Goal: Information Seeking & Learning: Learn about a topic

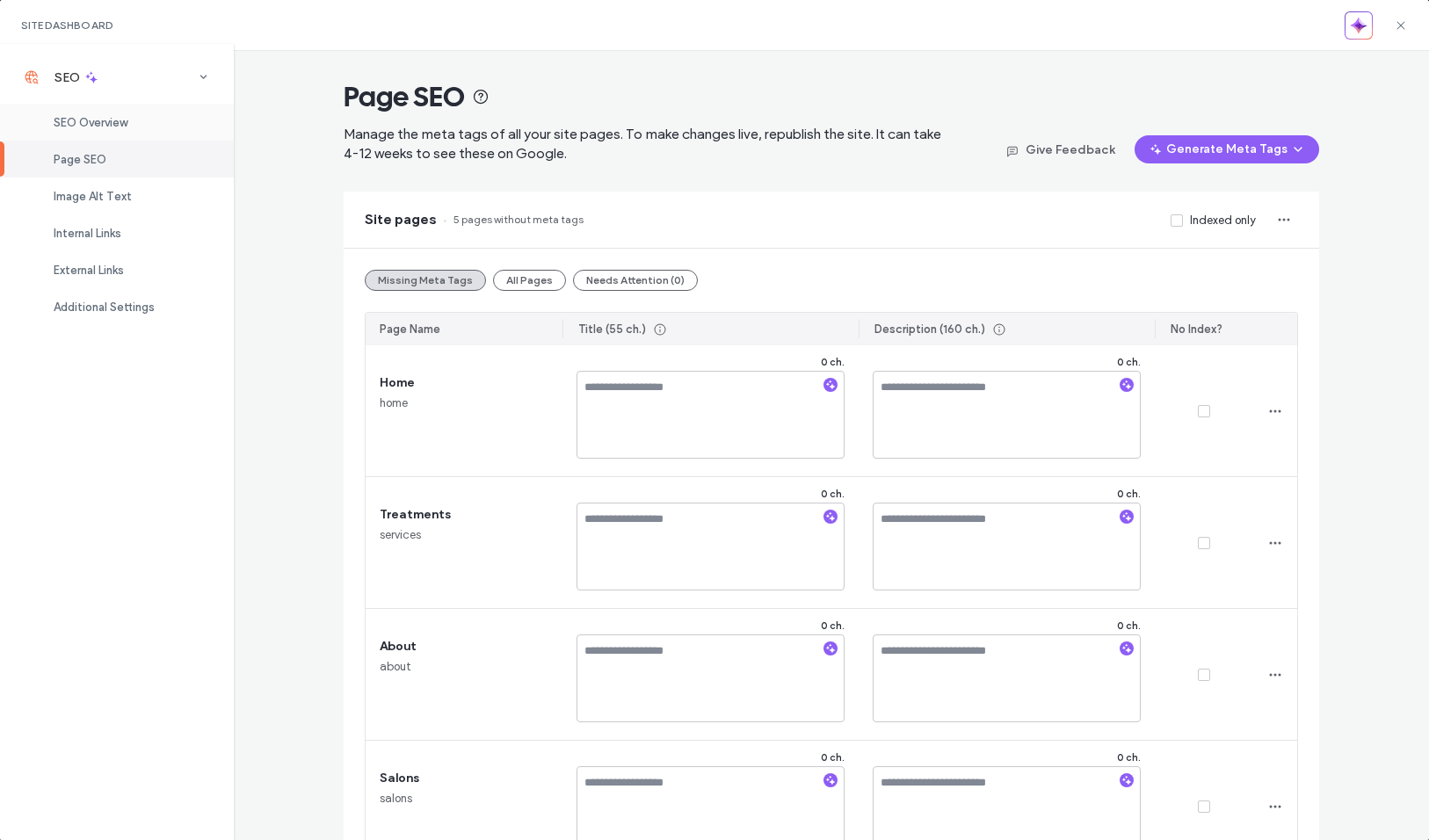
click at [139, 116] on div "SEO Overview" at bounding box center [117, 122] width 234 height 37
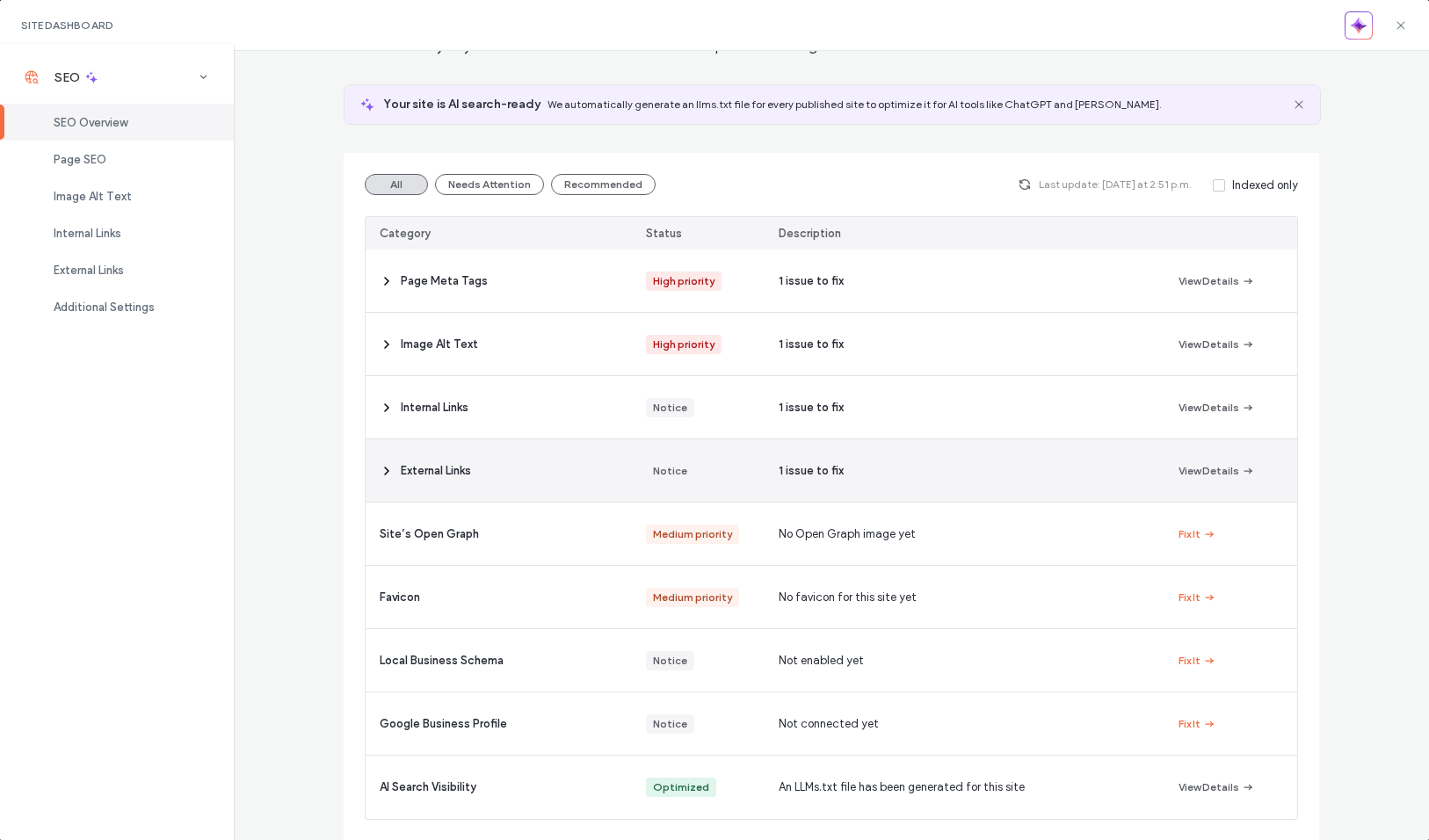
scroll to position [89, 0]
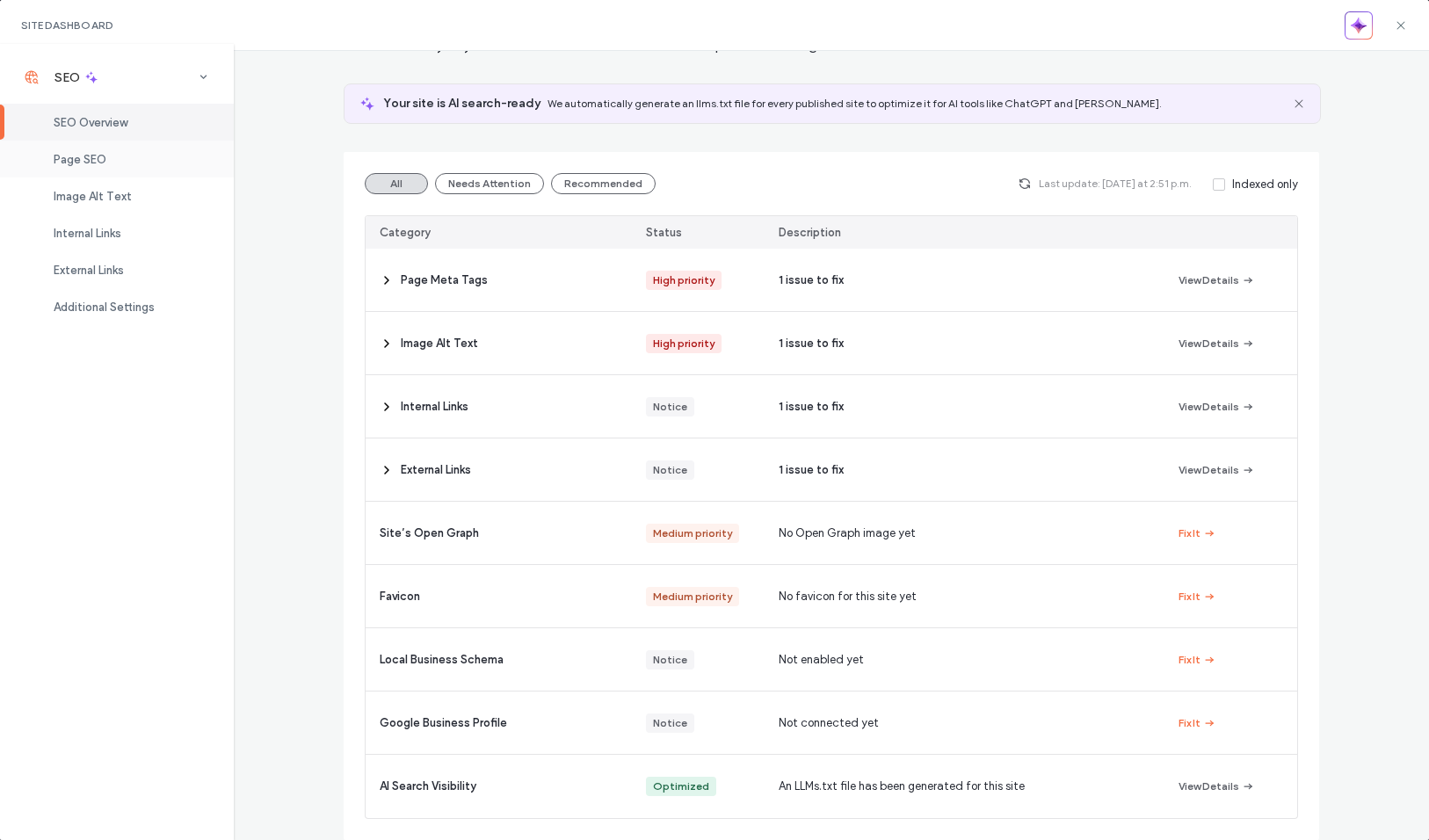
click at [84, 144] on div "Page SEO" at bounding box center [117, 159] width 234 height 37
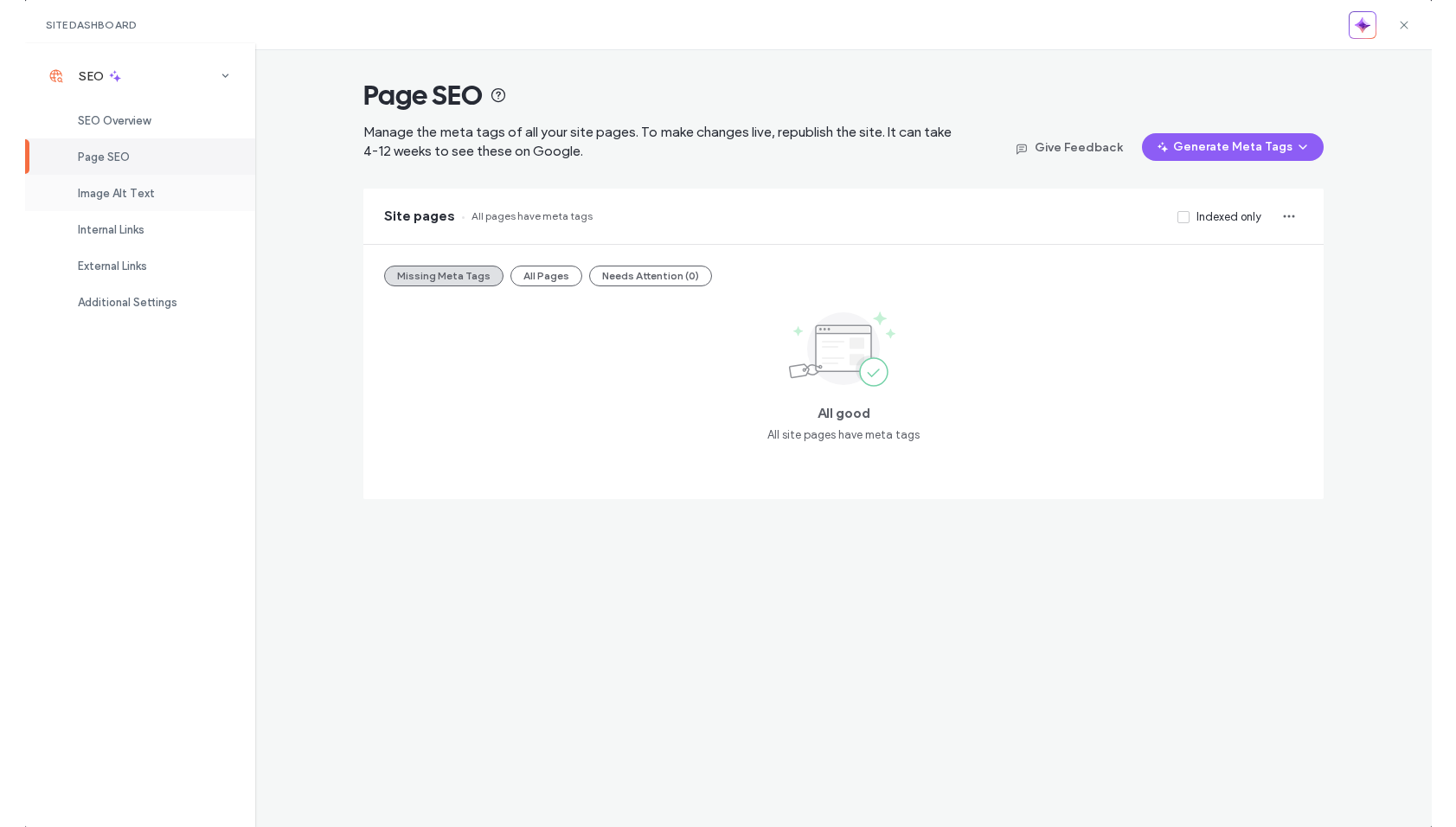
scroll to position [0, 0]
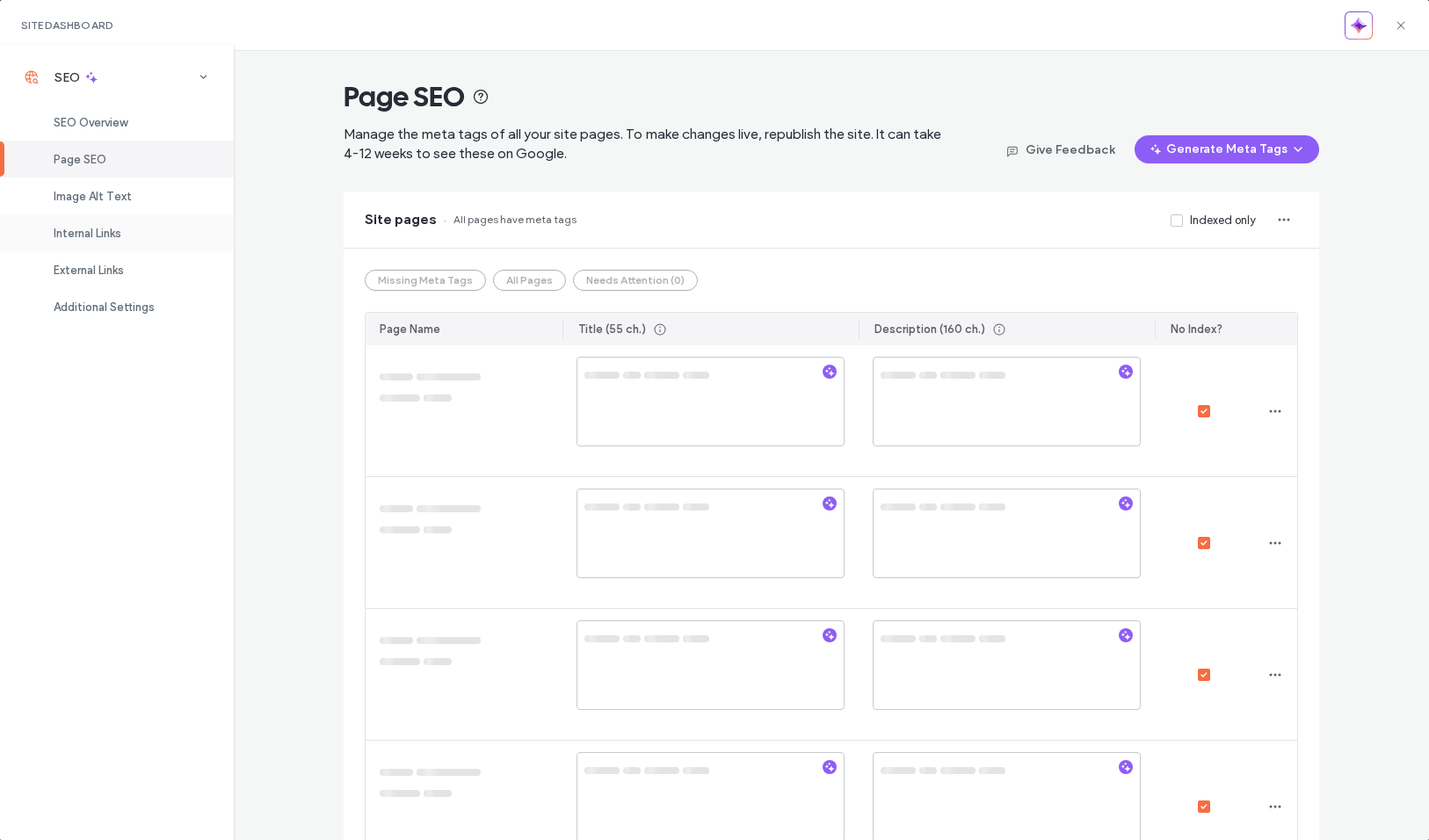
click at [106, 223] on div "Internal Links" at bounding box center [117, 233] width 234 height 37
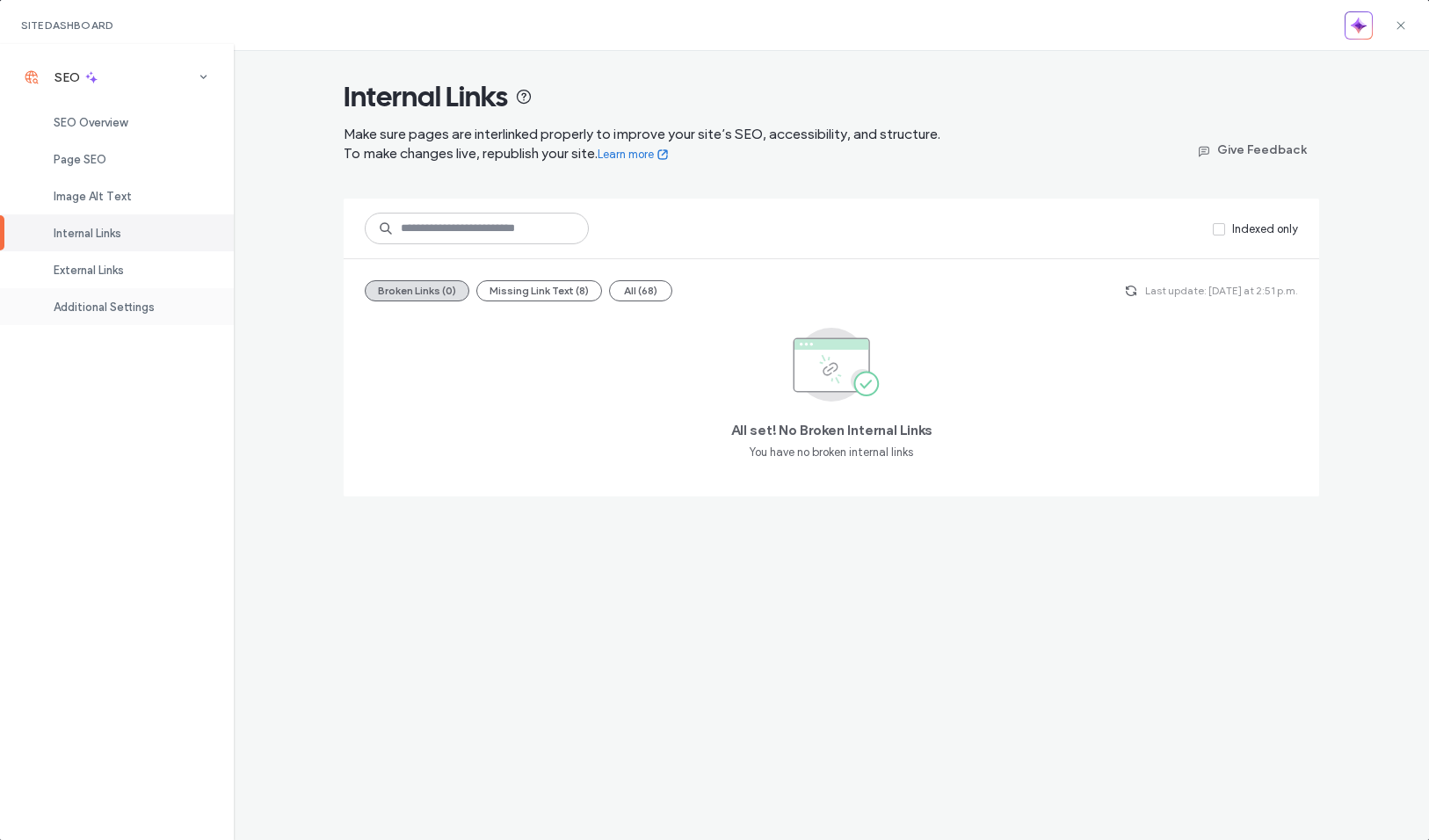
click at [153, 300] on span "Additional Settings" at bounding box center [104, 306] width 101 height 13
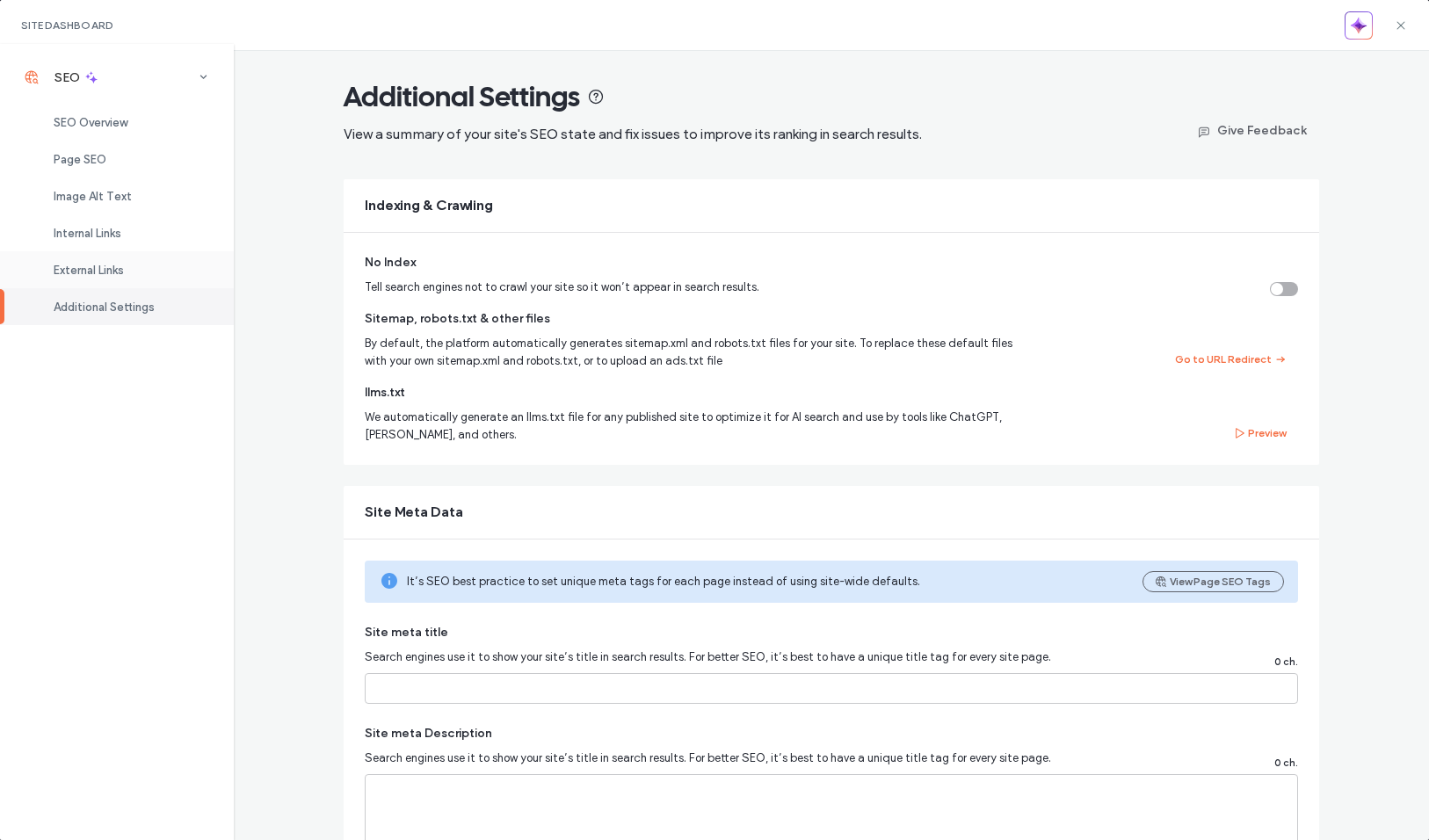
click at [156, 269] on div "External Links" at bounding box center [117, 270] width 234 height 37
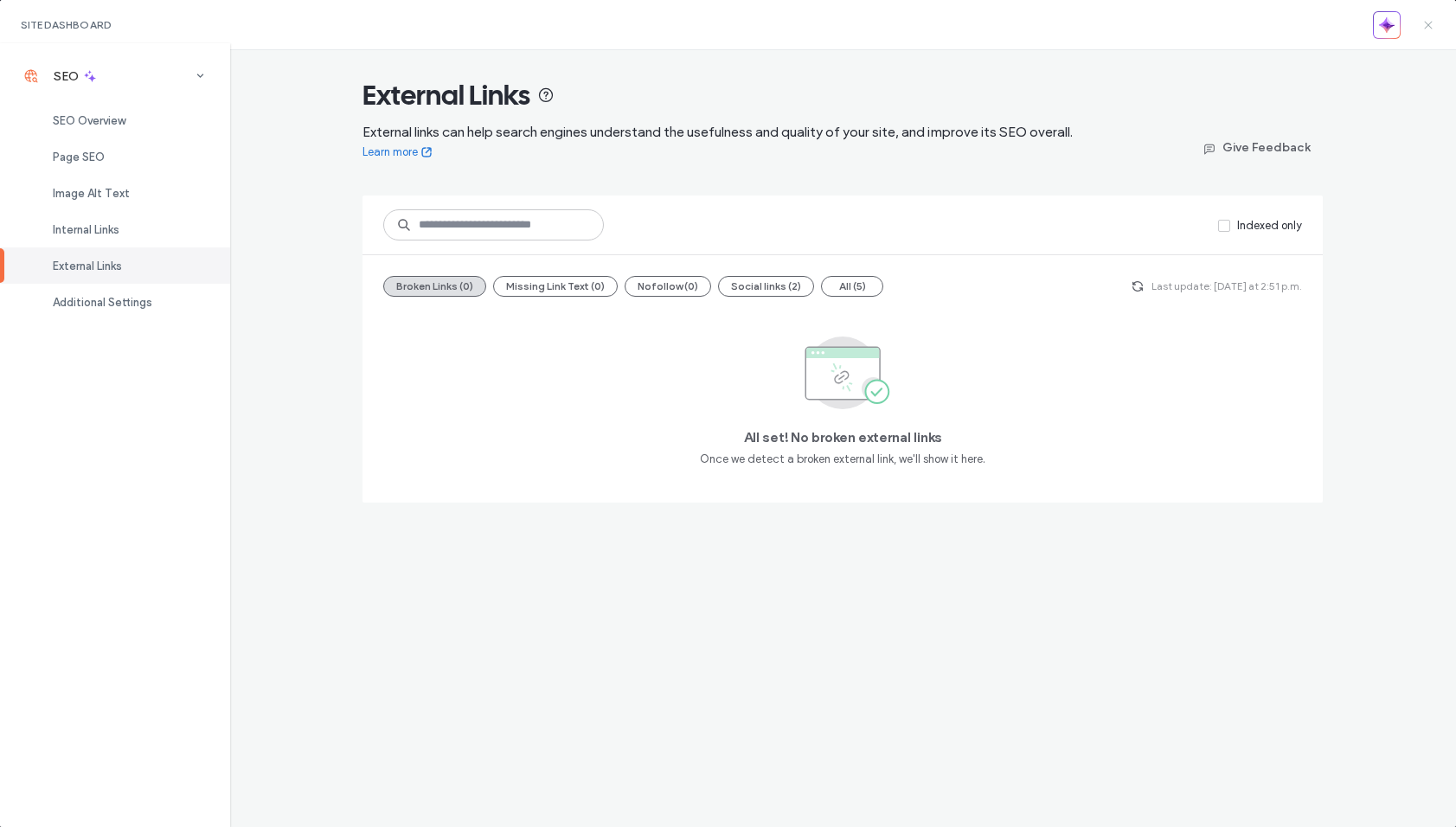
click at [1406, 13] on span at bounding box center [1428, 24] width 14 height 49
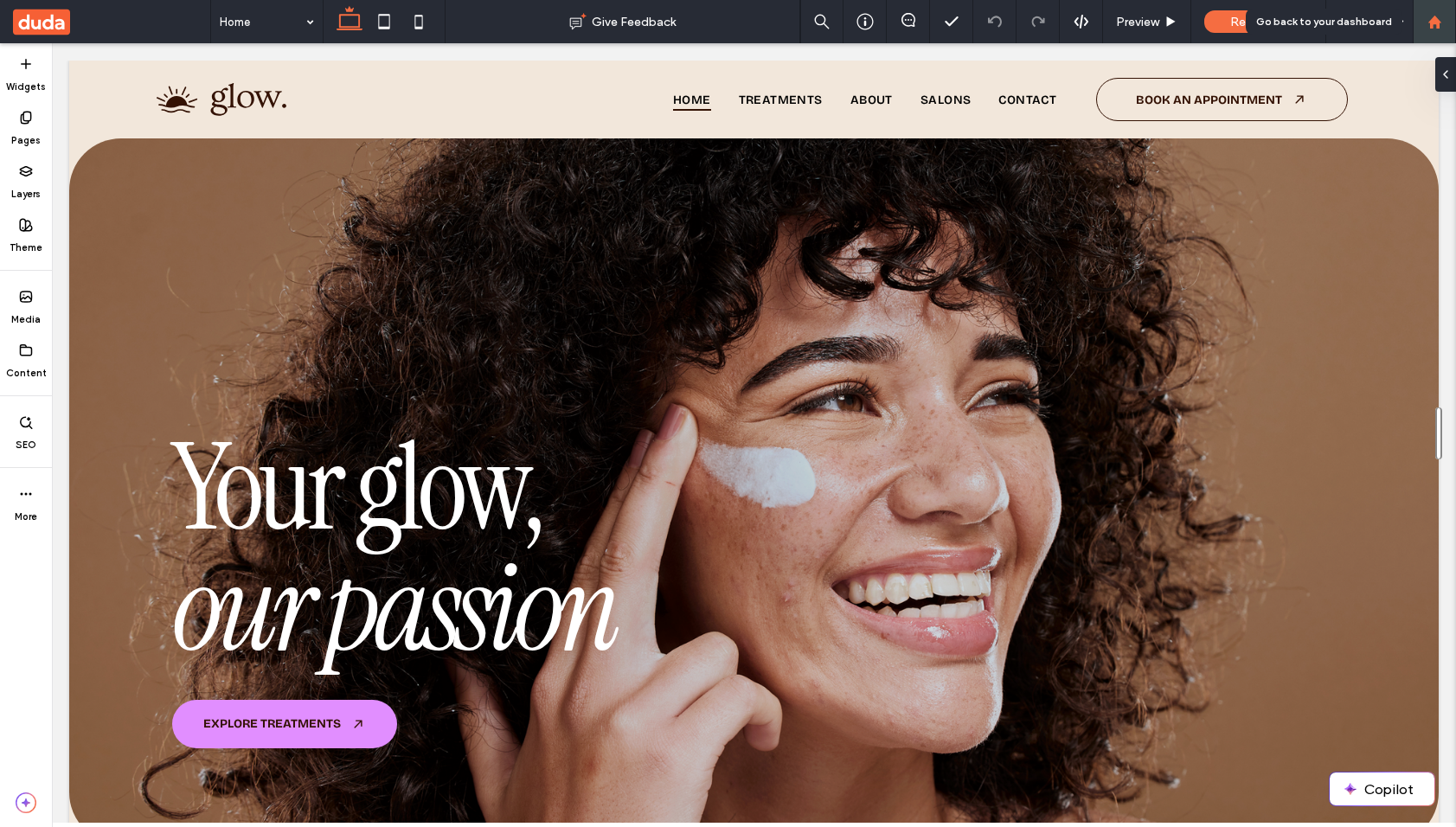
click at [1406, 15] on icon at bounding box center [1434, 22] width 15 height 15
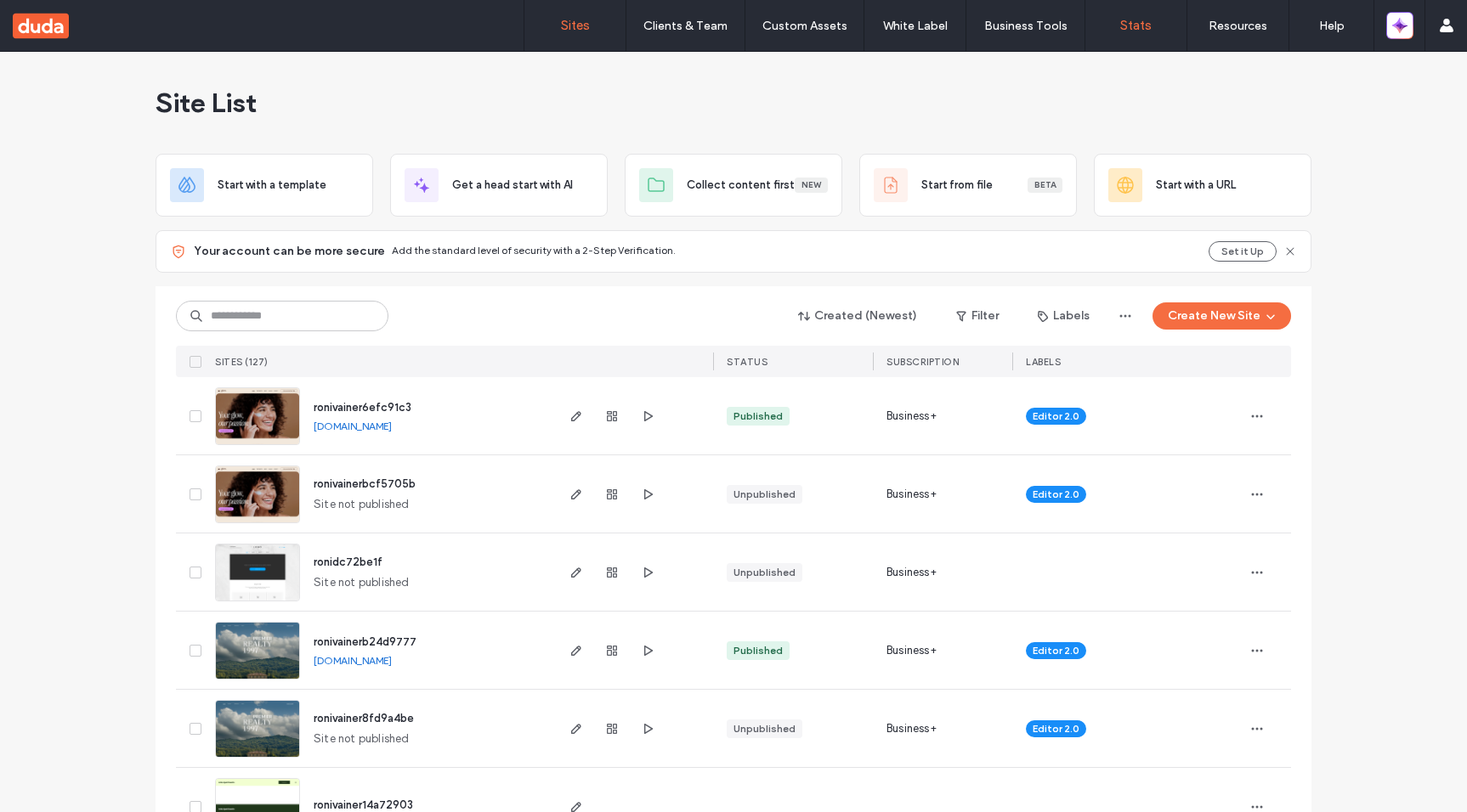
click at [1146, 20] on label "Stats" at bounding box center [1136, 26] width 32 height 15
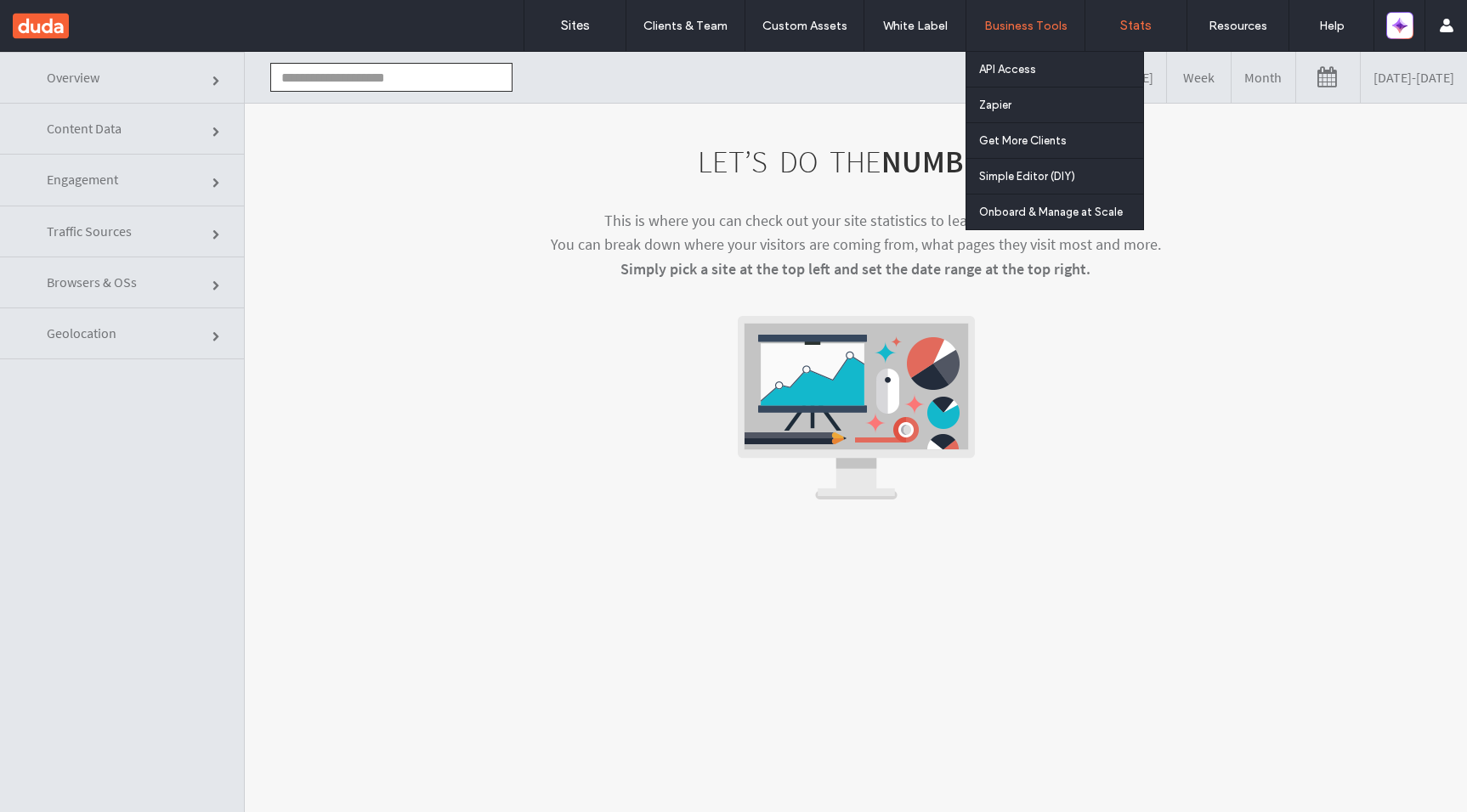
drag, startPoint x: 1042, startPoint y: 25, endPoint x: 1054, endPoint y: 25, distance: 12.0
click at [1042, 25] on label "Business Tools" at bounding box center [1026, 26] width 83 height 14
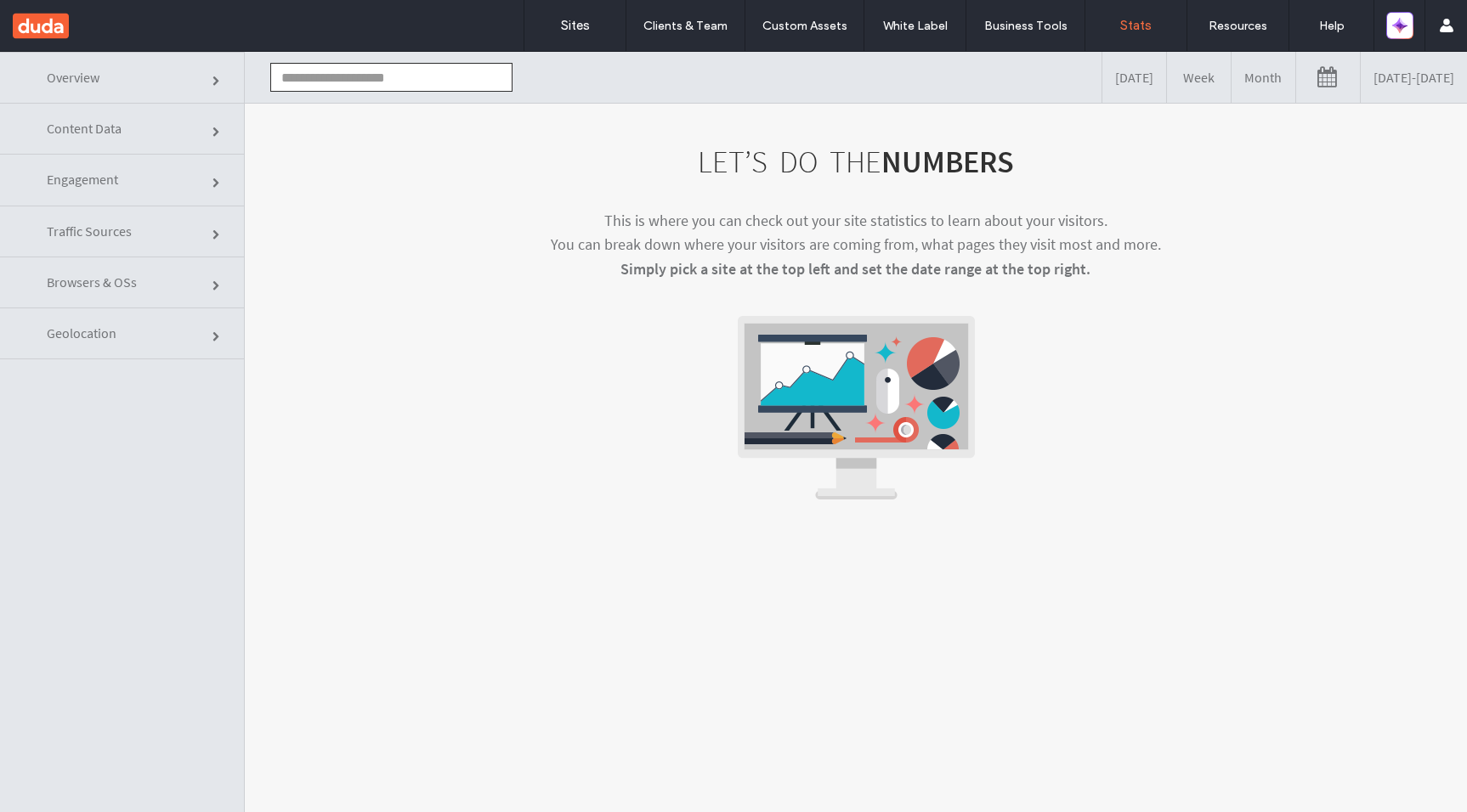
click at [1142, 25] on label "Stats" at bounding box center [1136, 26] width 32 height 15
click at [1023, 242] on p "This is where you can check out your site statistics to learn about your visito…" at bounding box center [856, 246] width 1120 height 73
click at [77, 131] on span "Content Data" at bounding box center [84, 129] width 75 height 17
click at [130, 173] on link "Engagement" at bounding box center [122, 180] width 244 height 51
click at [444, 96] on div "ronivainer6efc91c3 ronivainerb24d9777" at bounding box center [385, 77] width 255 height 51
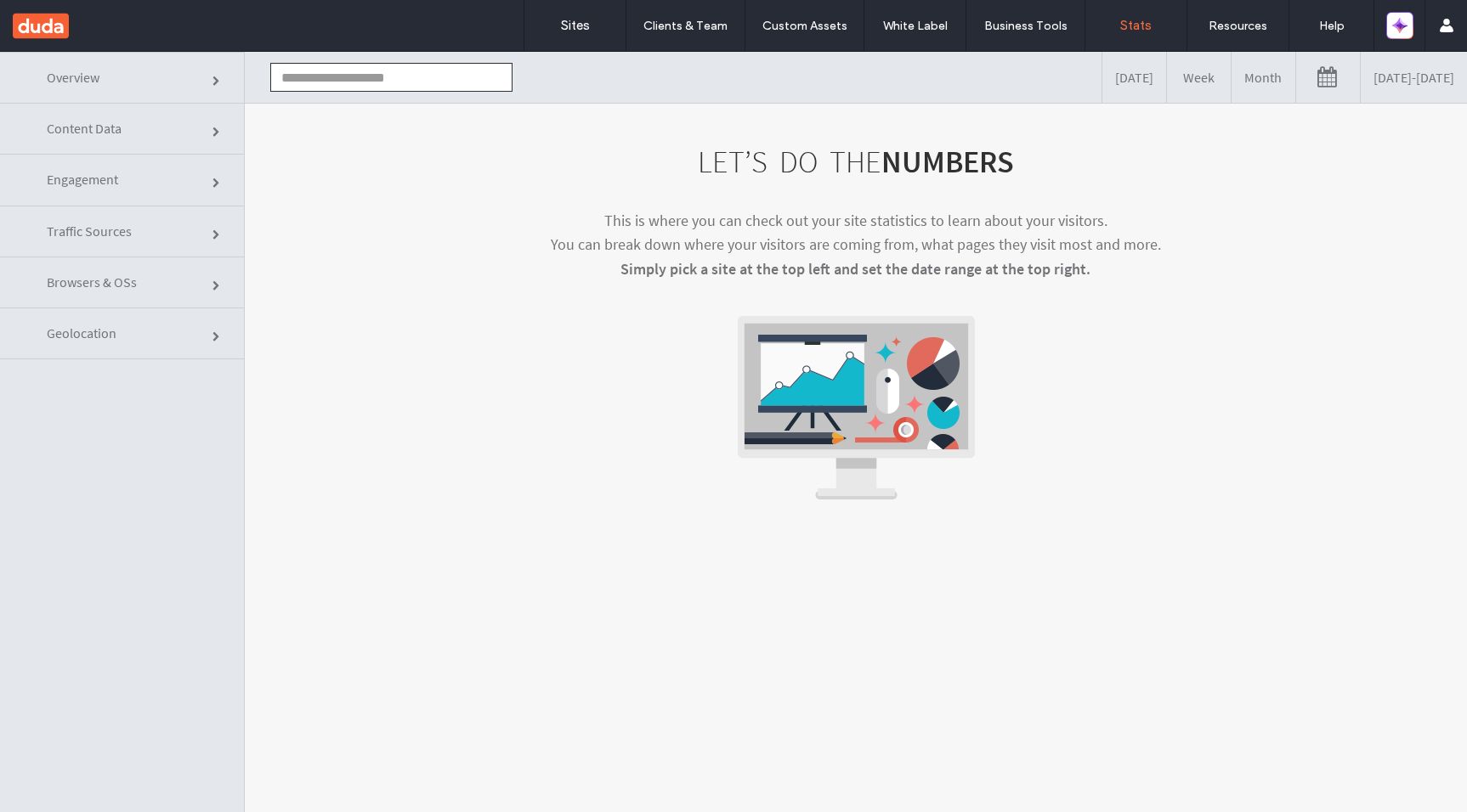
click at [444, 65] on input "text" at bounding box center [391, 77] width 243 height 29
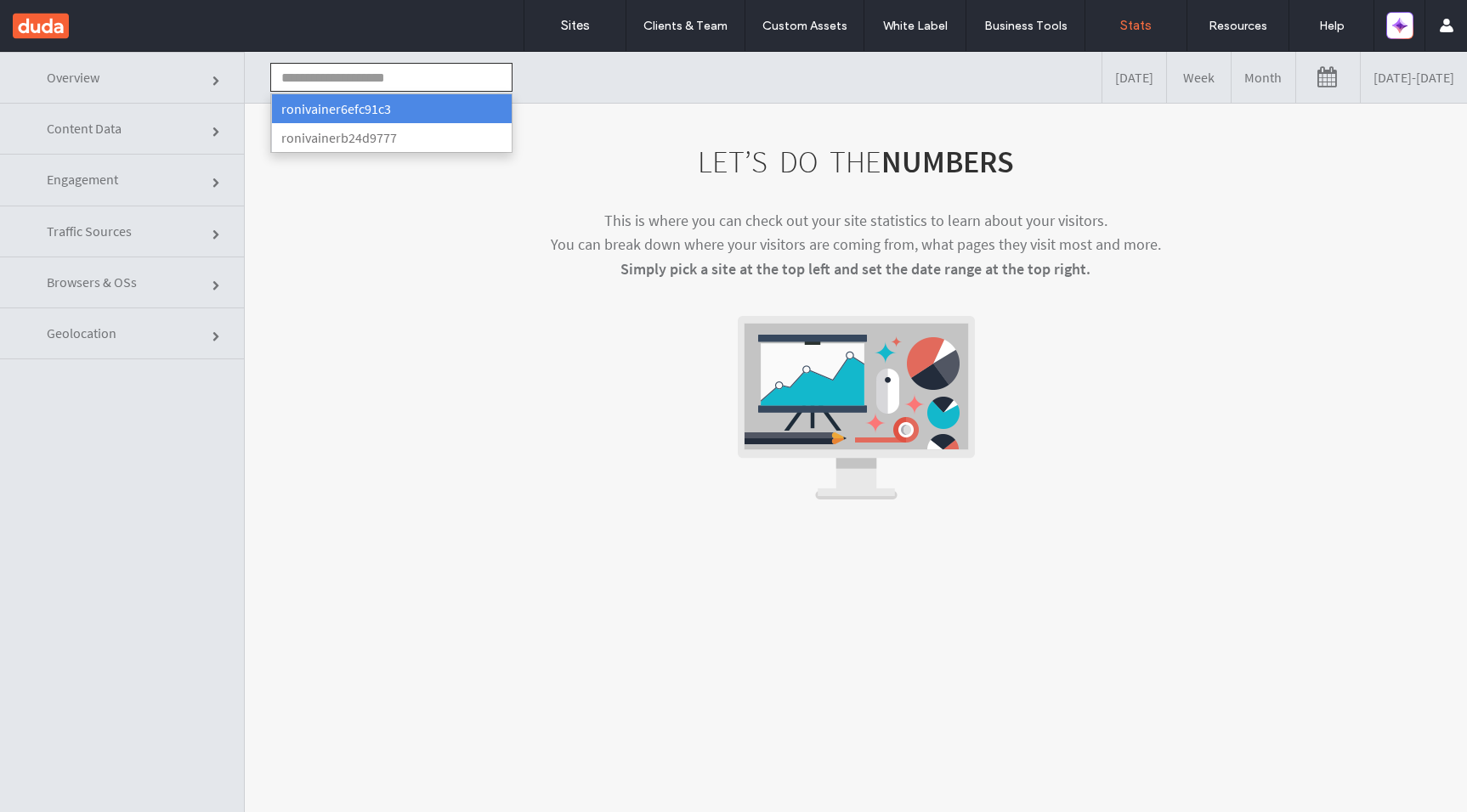
click at [490, 114] on li "ronivainer6efc91c3" at bounding box center [391, 109] width 241 height 29
type input "**********"
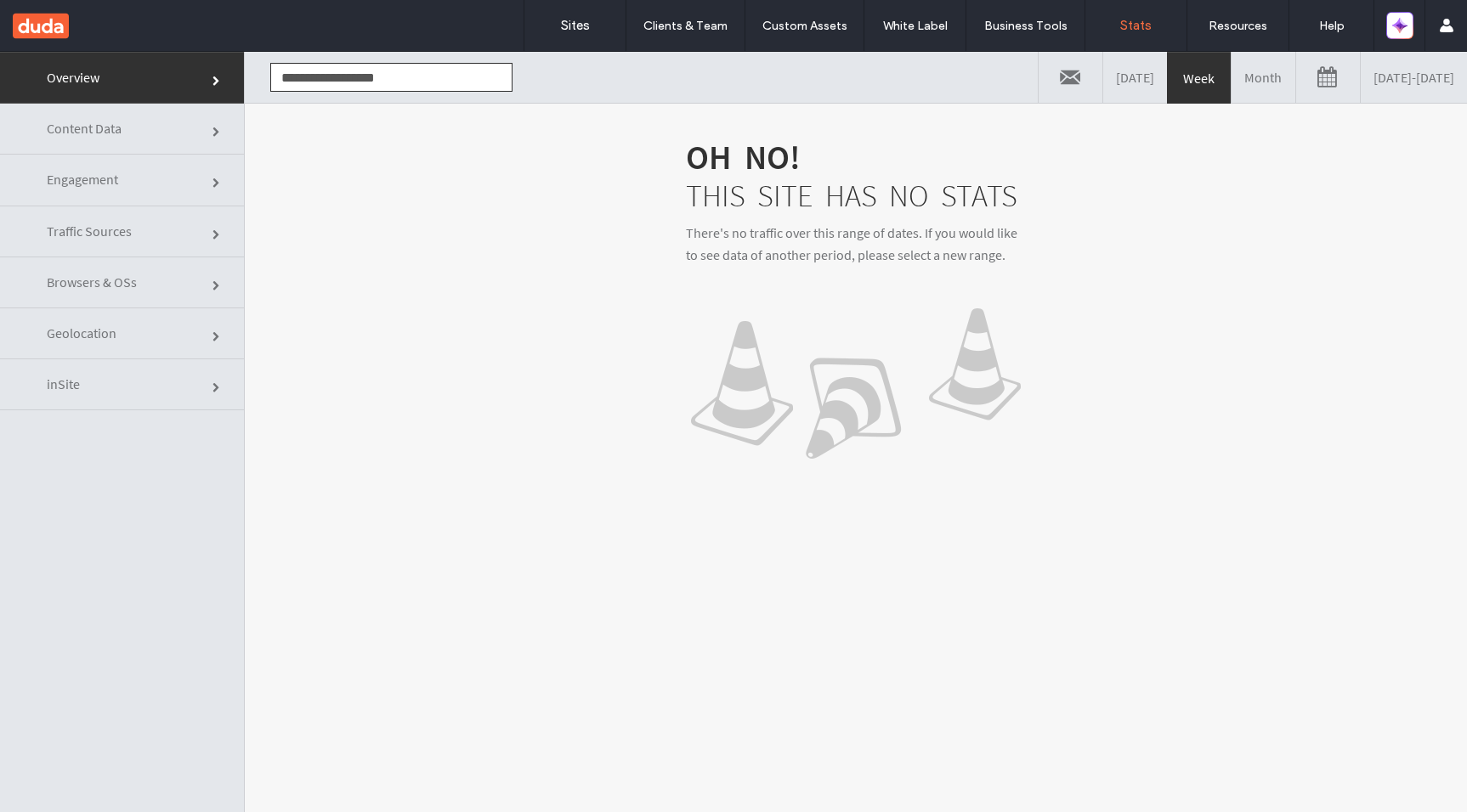
click at [144, 392] on link "inSite" at bounding box center [122, 385] width 244 height 51
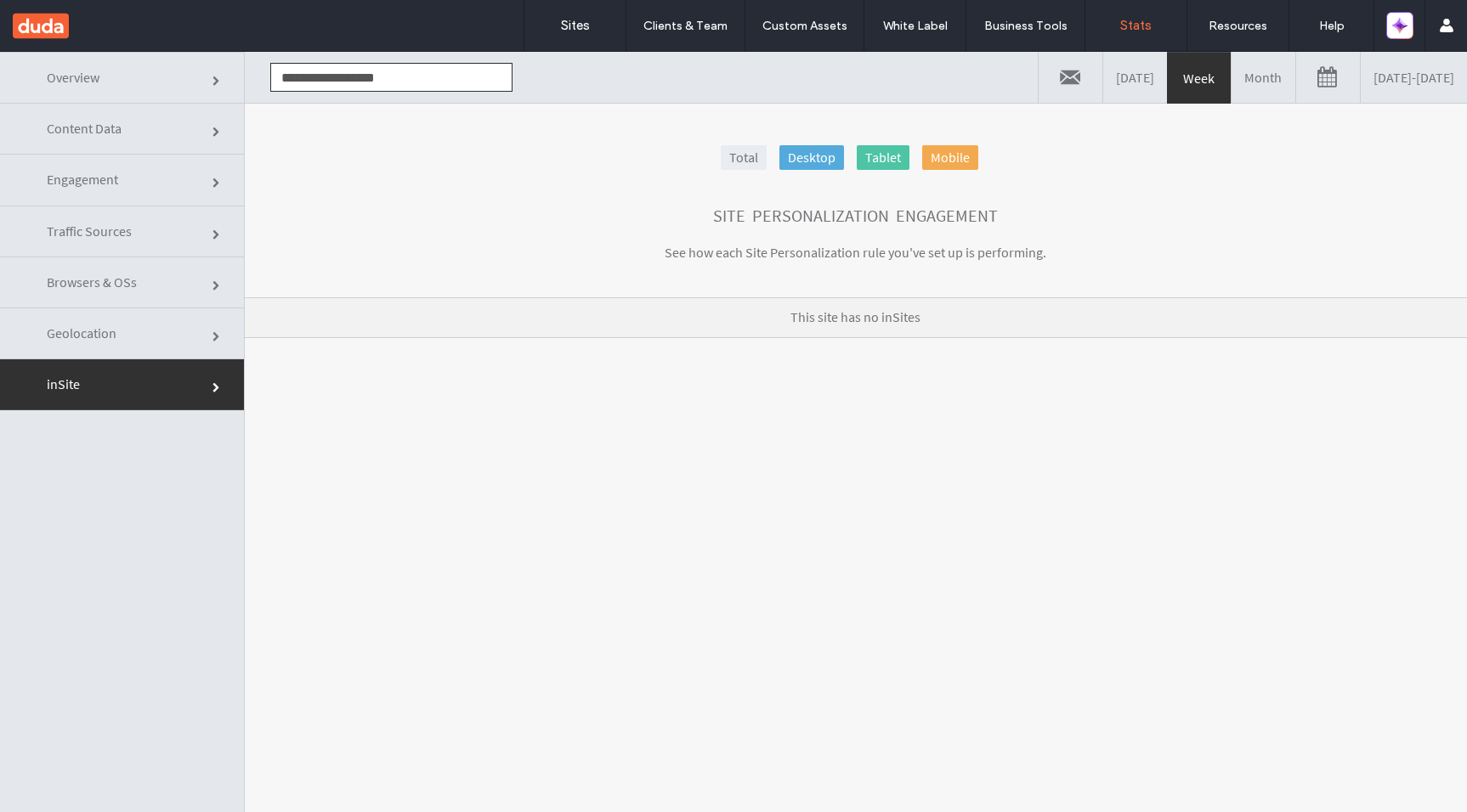
click at [169, 325] on link "Geolocation" at bounding box center [122, 334] width 244 height 51
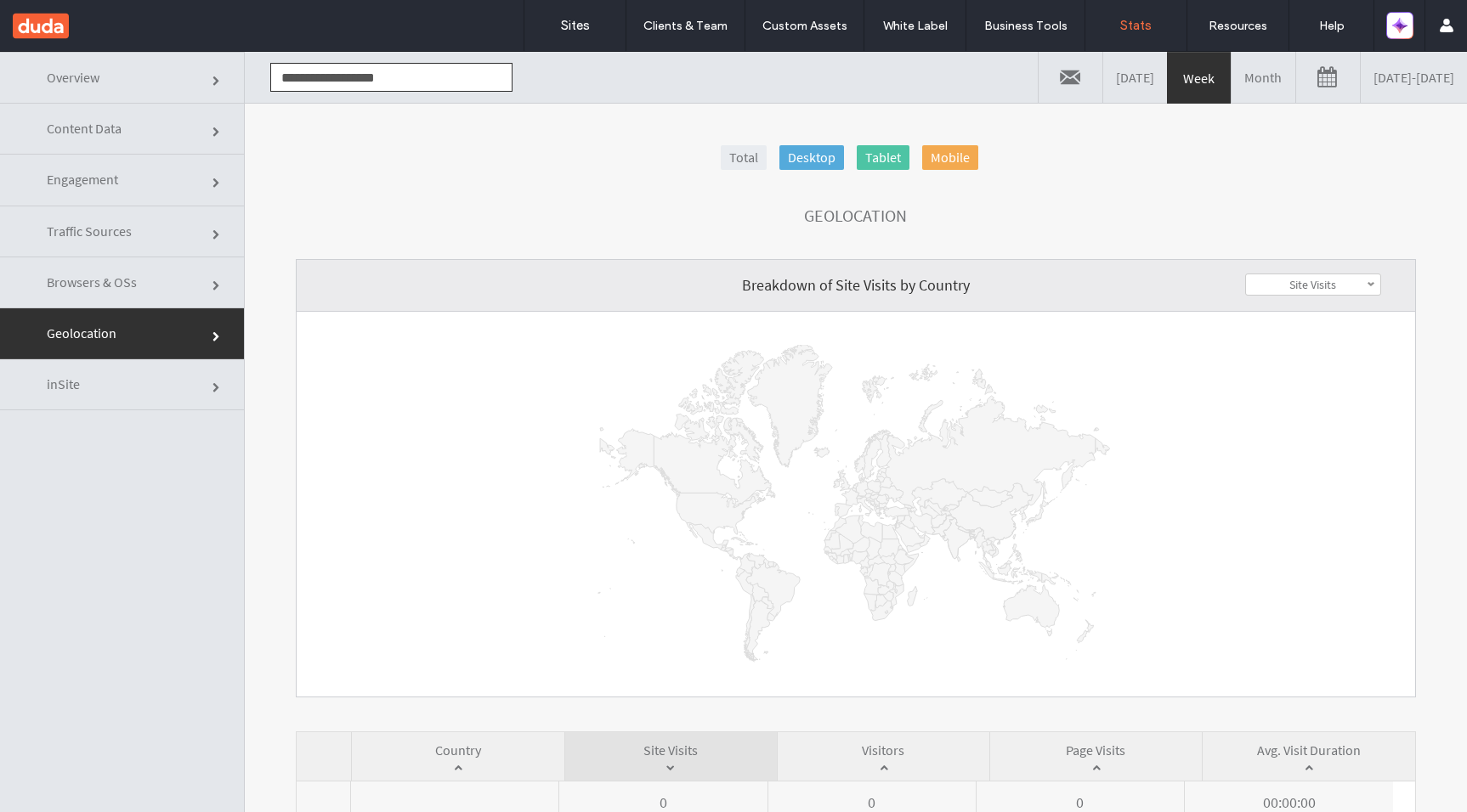
click at [166, 267] on link "Browsers & OSs" at bounding box center [122, 283] width 244 height 51
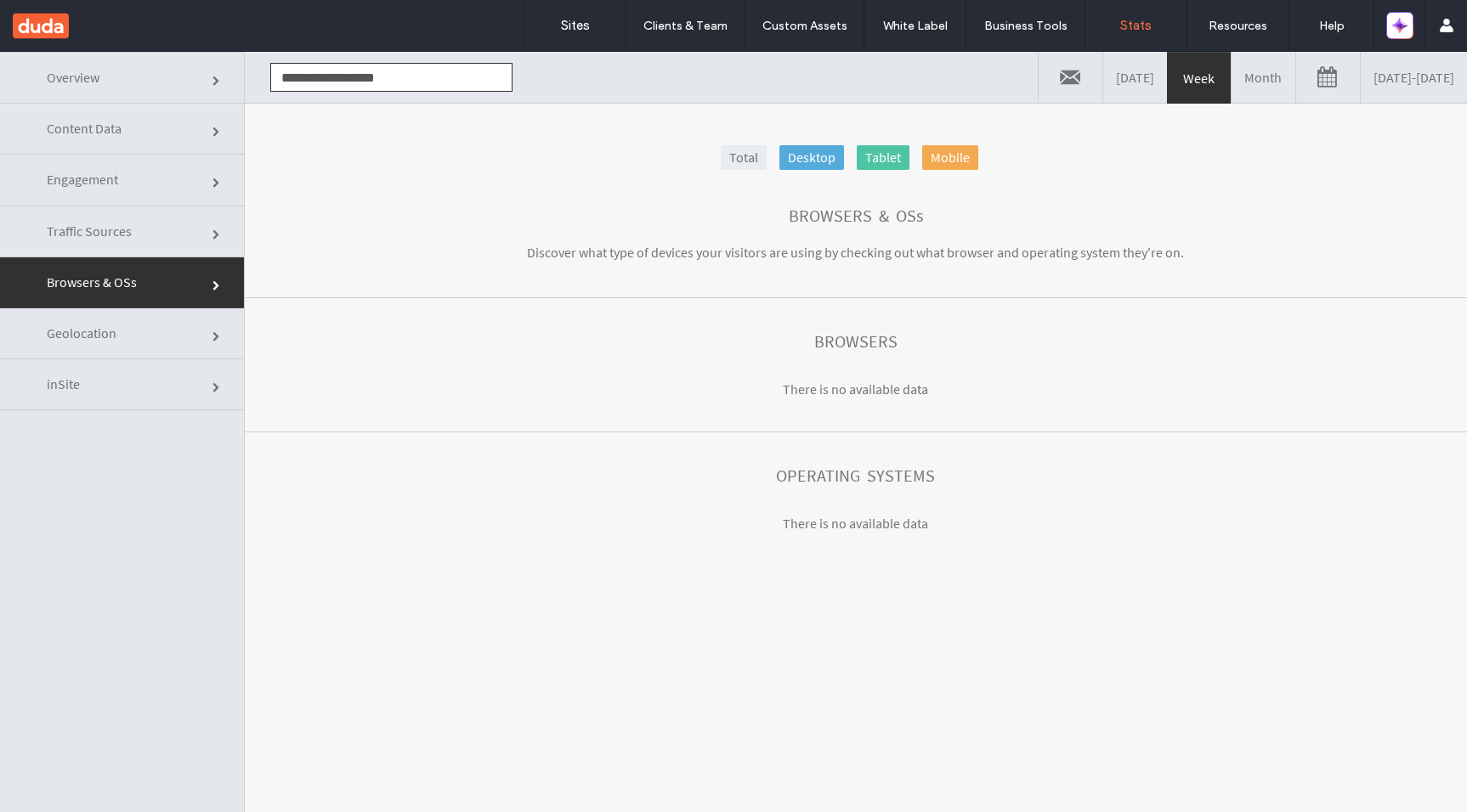
click at [109, 226] on span "Traffic Sources" at bounding box center [89, 232] width 85 height 17
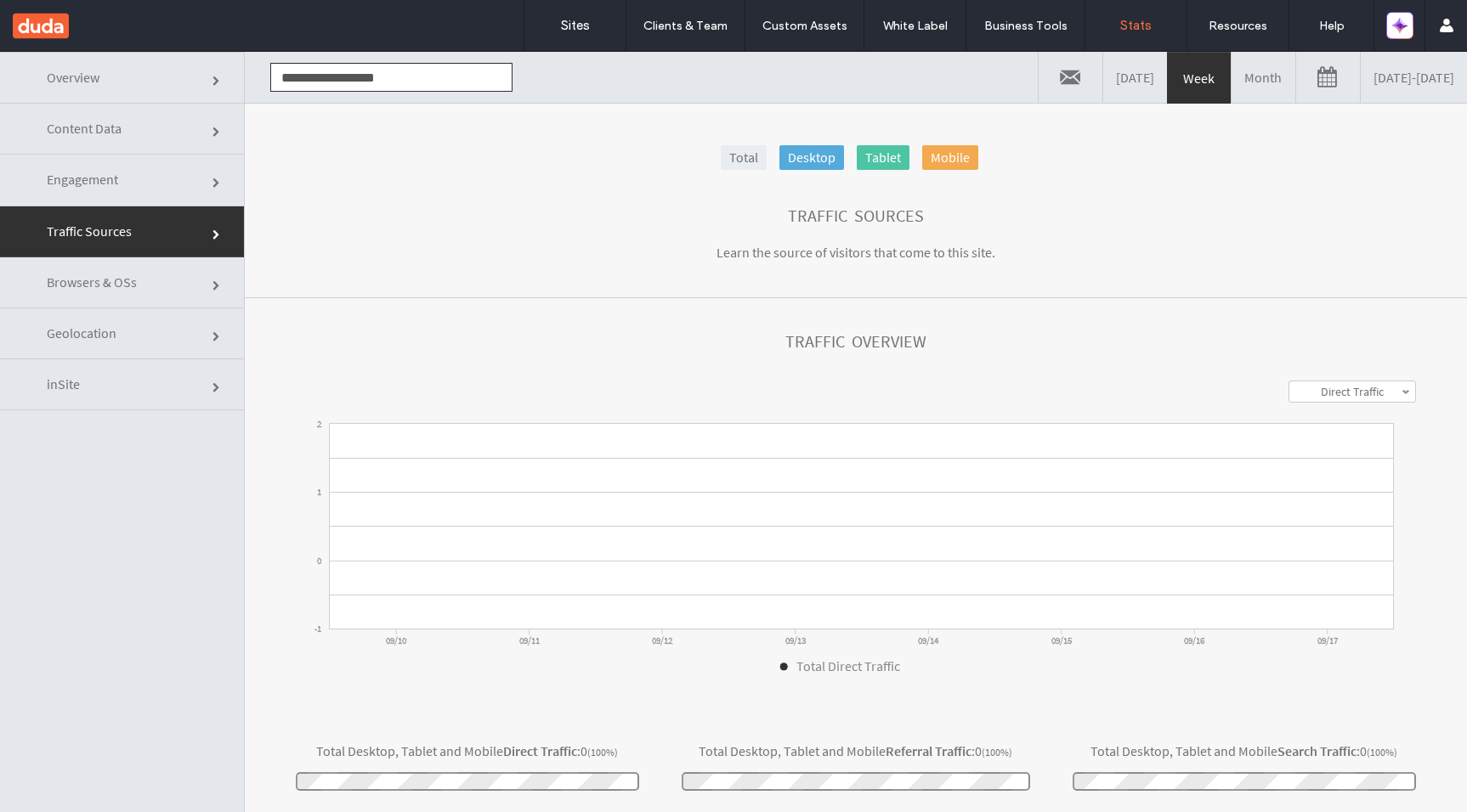
scroll to position [220, 0]
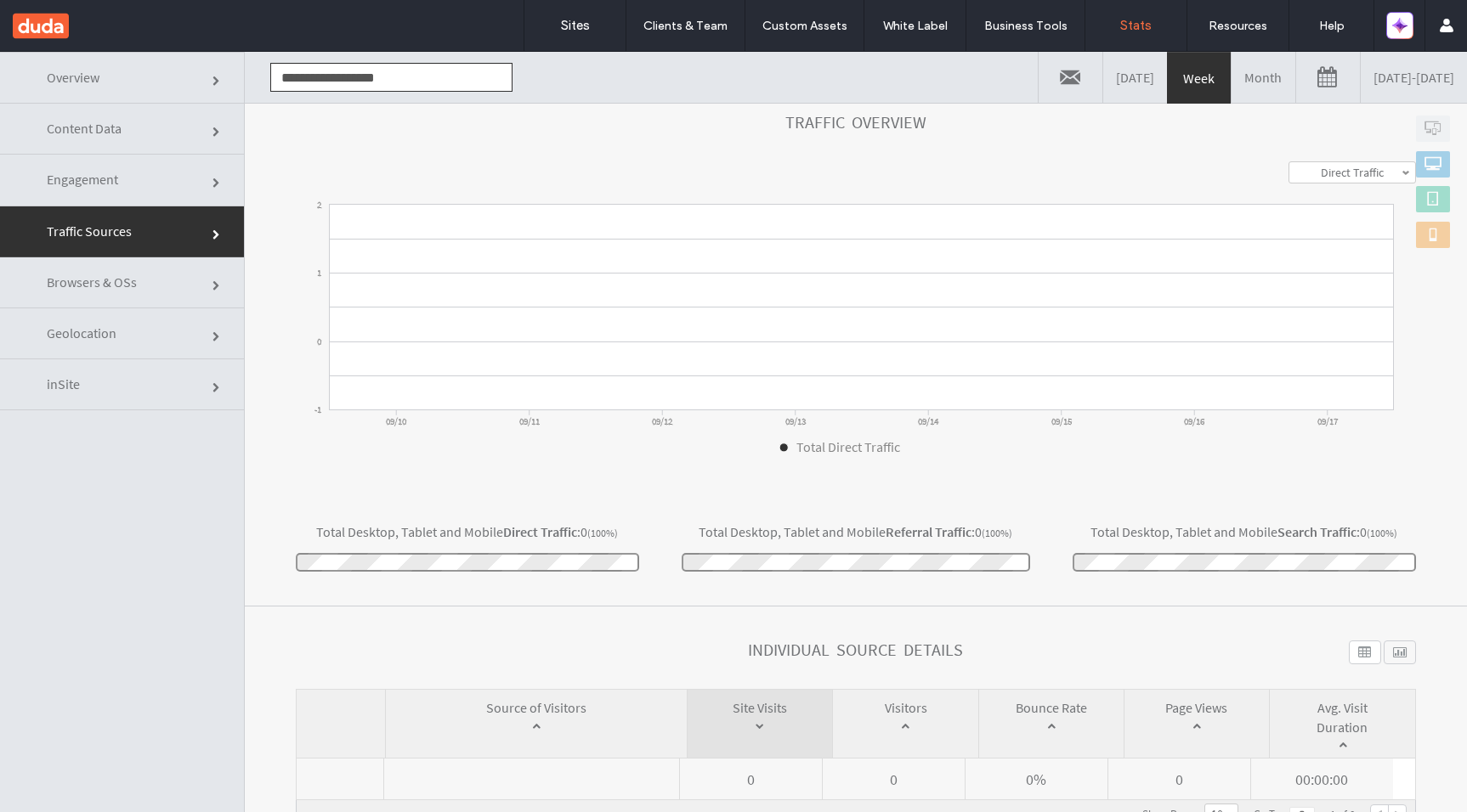
click at [178, 183] on link "Engagement" at bounding box center [122, 180] width 244 height 51
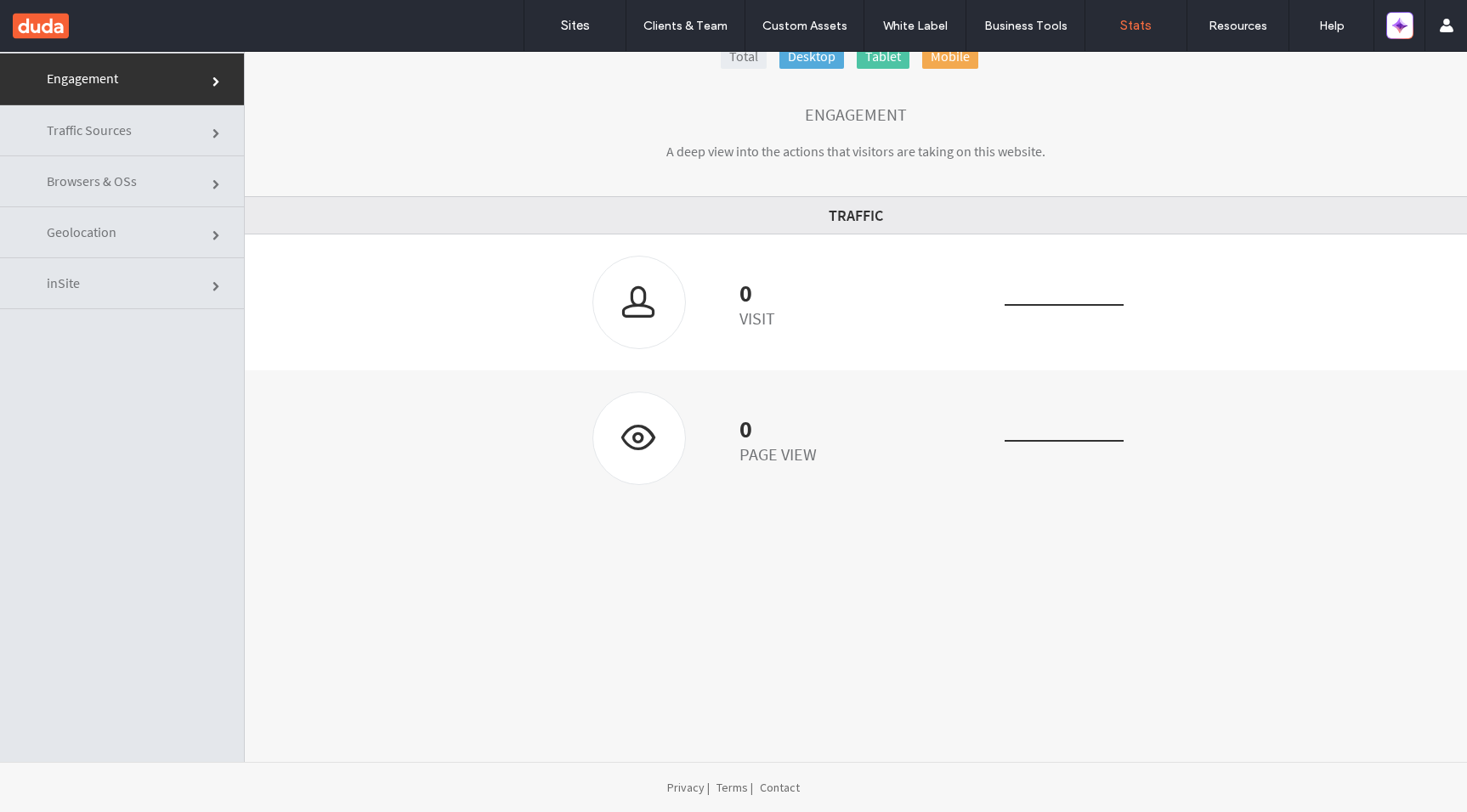
scroll to position [0, 0]
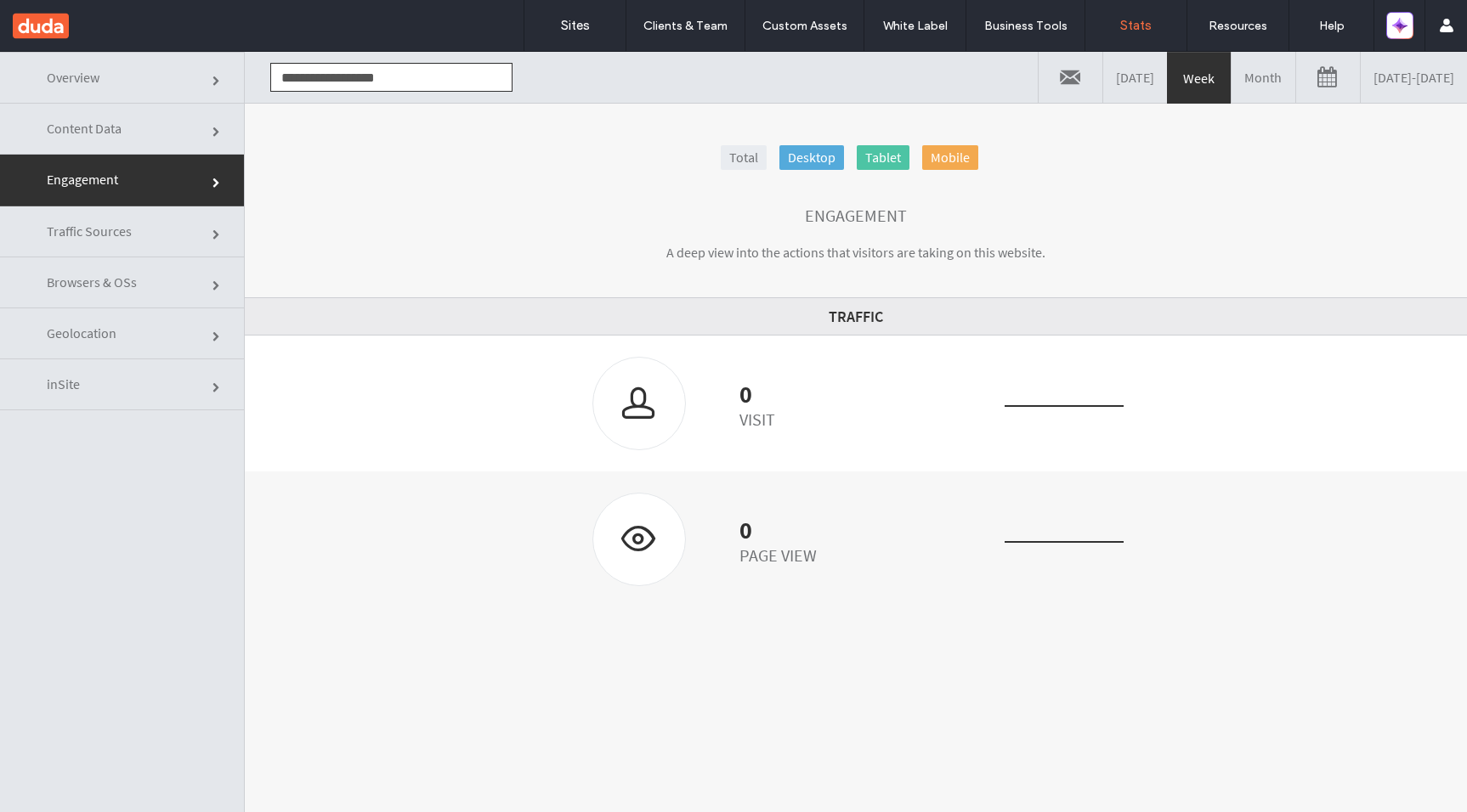
click at [127, 135] on link "Content Data" at bounding box center [122, 129] width 244 height 51
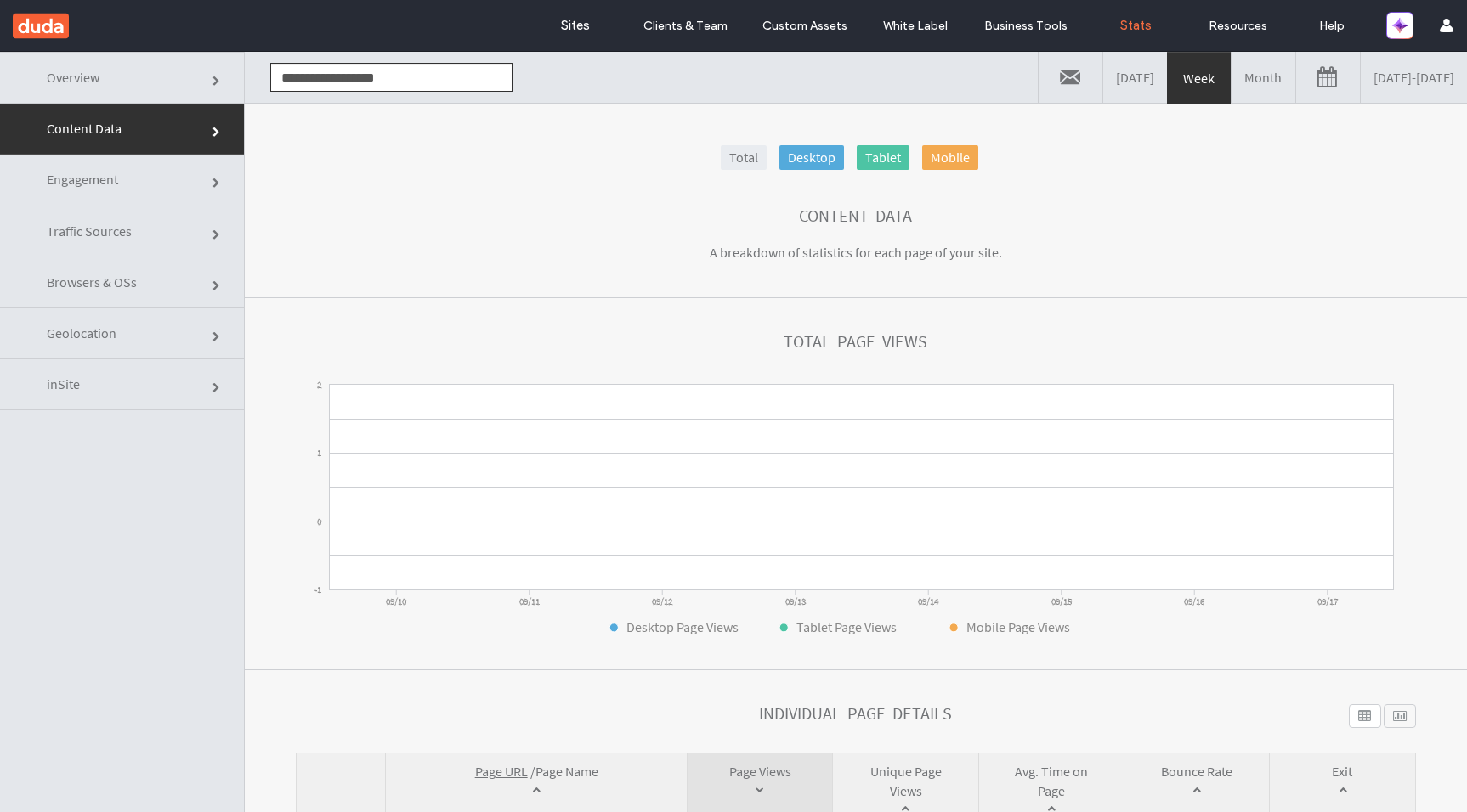
click at [95, 77] on span "Overview" at bounding box center [73, 77] width 53 height 17
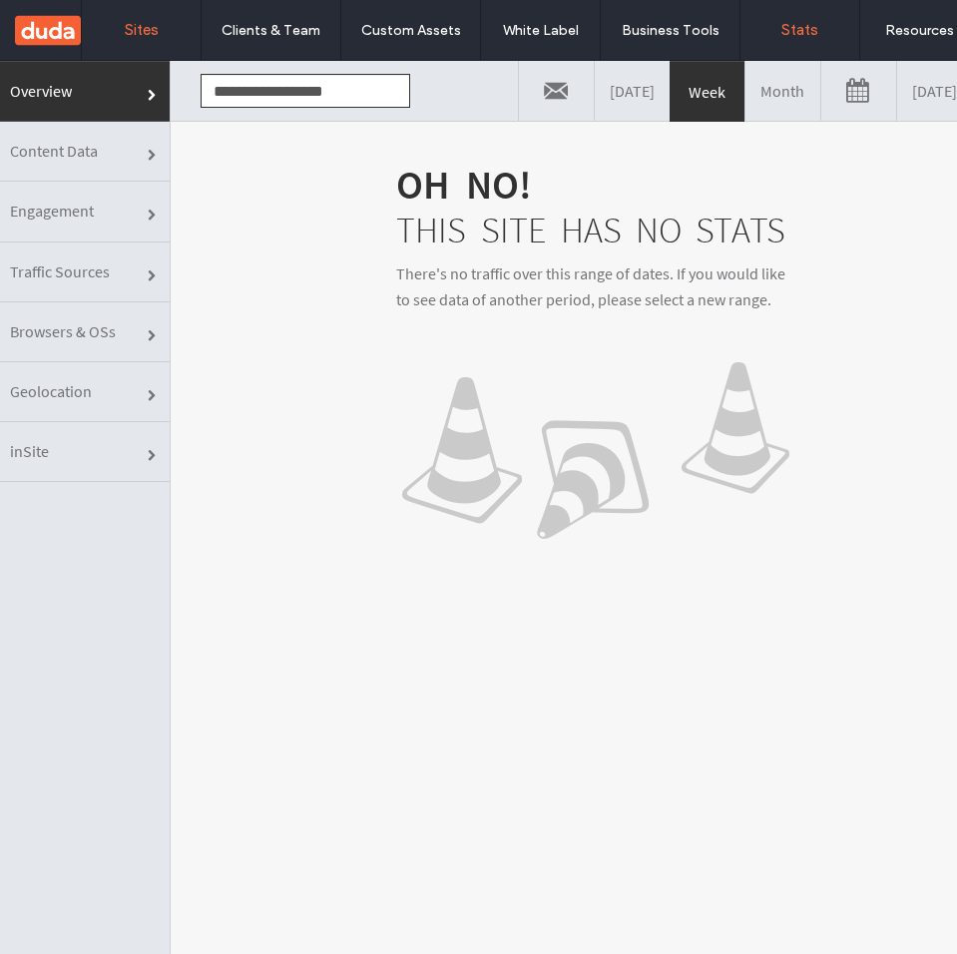
click at [125, 31] on label "Sites" at bounding box center [142, 30] width 34 height 18
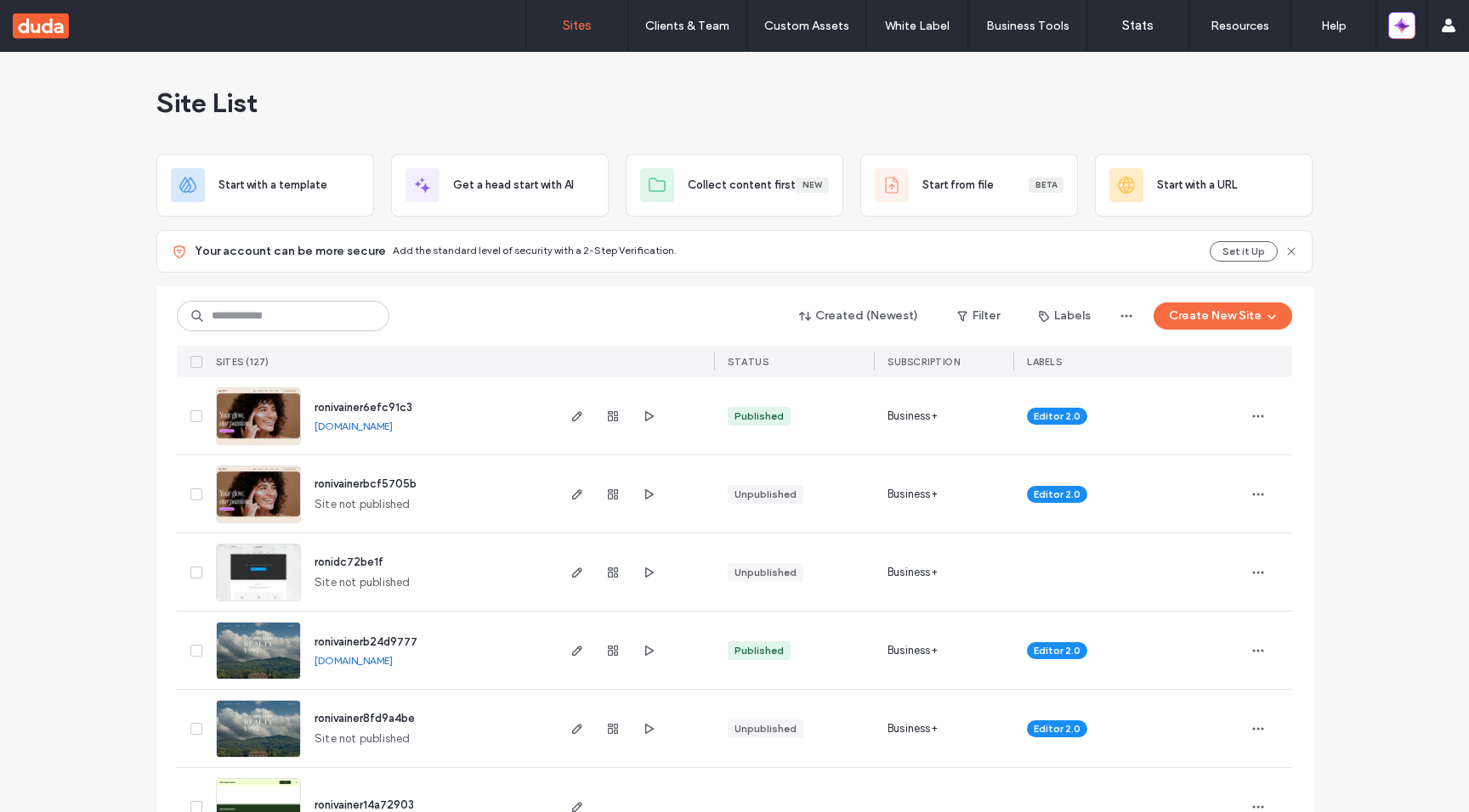
click at [569, 426] on div at bounding box center [613, 415] width 92 height 77
click at [575, 409] on icon "button" at bounding box center [577, 416] width 14 height 14
